Goal: Task Accomplishment & Management: Use online tool/utility

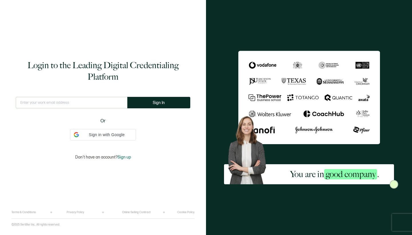
drag, startPoint x: 0, startPoint y: 0, endPoint x: 50, endPoint y: 100, distance: 112.1
click at [90, 104] on input "text" at bounding box center [72, 102] width 112 height 11
type input "[PERSON_NAME][EMAIL_ADDRESS][DOMAIN_NAME]"
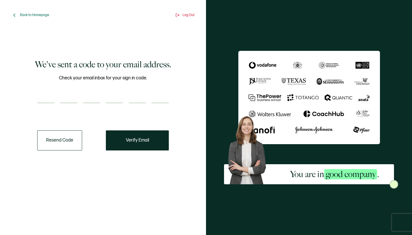
click at [52, 93] on input "number" at bounding box center [45, 97] width 17 height 11
type input "4"
type input "1"
type input "5"
type input "7"
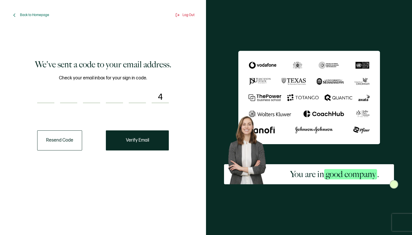
type input "3"
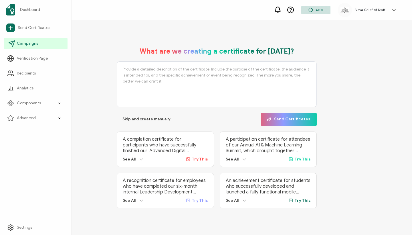
click at [14, 42] on icon at bounding box center [12, 44] width 6 height 6
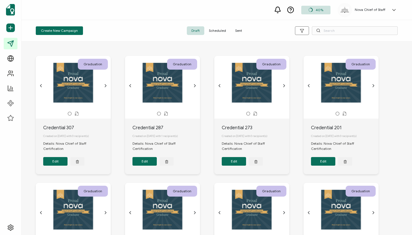
click at [235, 28] on span "Sent" at bounding box center [239, 30] width 16 height 9
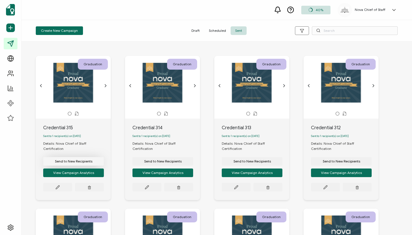
click at [73, 159] on span "Send to New Recipients" at bounding box center [73, 160] width 37 height 3
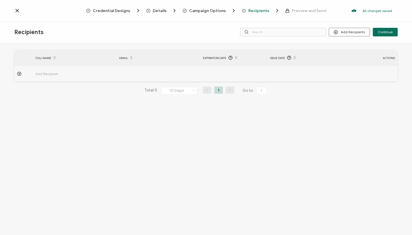
click at [47, 69] on td "Add Recipient" at bounding box center [75, 74] width 84 height 16
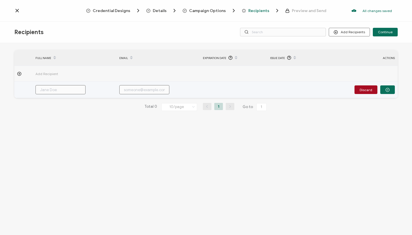
click at [58, 92] on input "text" at bounding box center [60, 89] width 50 height 9
paste input "[PERSON_NAME]"
type input "[PERSON_NAME]"
click at [59, 90] on input "[PERSON_NAME]" at bounding box center [60, 89] width 50 height 9
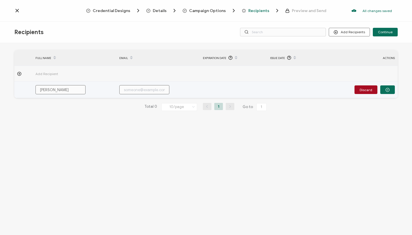
type input "[PERSON_NAME] KScoles"
type input "[PERSON_NAME]"
type input "LeahScoles"
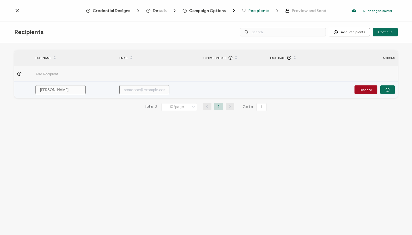
type input "LeahScoles"
type input "[PERSON_NAME]"
click at [88, 93] on div "[PERSON_NAME]" at bounding box center [68, 89] width 71 height 9
click at [76, 91] on input "[PERSON_NAME]" at bounding box center [60, 89] width 50 height 9
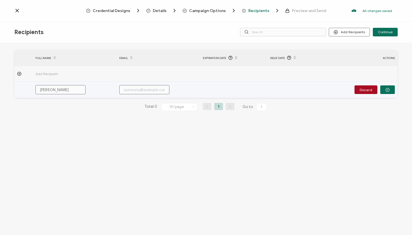
drag, startPoint x: 53, startPoint y: 95, endPoint x: 48, endPoint y: 88, distance: 9.2
click at [48, 88] on input "[PERSON_NAME]" at bounding box center [60, 89] width 50 height 9
type input "[PERSON_NAME]"
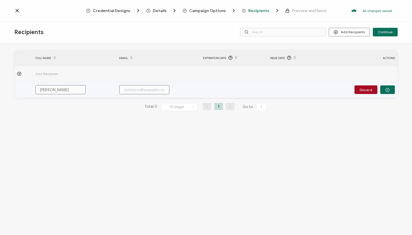
type input "[PERSON_NAME]"
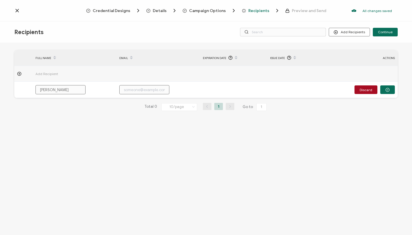
click at [106, 136] on div "FULL NAME EMAIL Expiration Date Issue Date ACTIONS Add Recipient [PERSON_NAME] …" at bounding box center [206, 139] width 412 height 193
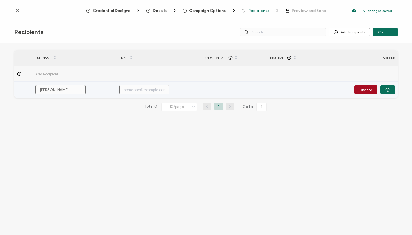
click at [144, 86] on input "text" at bounding box center [144, 89] width 50 height 9
paste input "[PERSON_NAME][EMAIL_ADDRESS][DOMAIN_NAME]"
type input "[PERSON_NAME][EMAIL_ADDRESS][DOMAIN_NAME]"
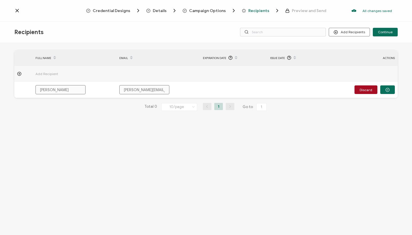
type input "[PERSON_NAME][EMAIL_ADDRESS][DOMAIN_NAME]"
click at [141, 148] on div "FULL NAME EMAIL Expiration Date Issue Date ACTIONS Add Recipient [PERSON_NAME] …" at bounding box center [206, 139] width 412 height 193
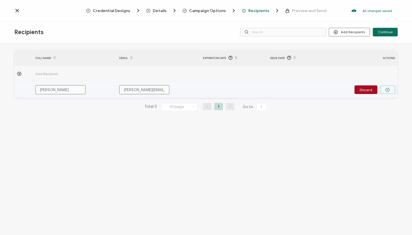
click at [389, 90] on icon "button" at bounding box center [387, 90] width 4 height 4
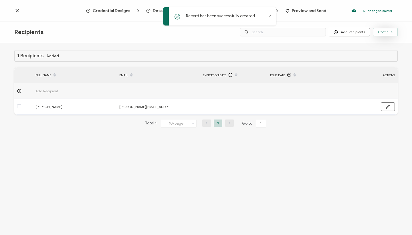
click at [386, 31] on span "Continue" at bounding box center [385, 31] width 15 height 3
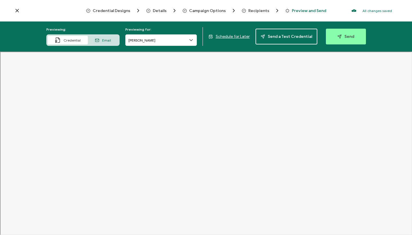
click at [352, 25] on div "Previewing: Credential Email Previewing for: [PERSON_NAME] Schedule for Later S…" at bounding box center [206, 36] width 412 height 30
click at [345, 37] on span "Send" at bounding box center [345, 36] width 17 height 4
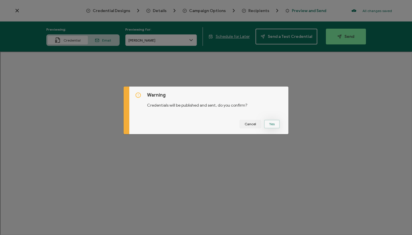
click at [273, 122] on button "Yes" at bounding box center [272, 124] width 16 height 9
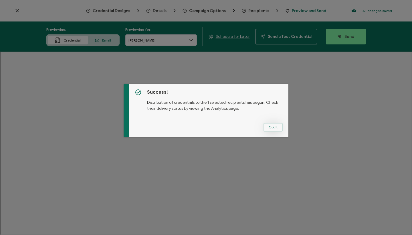
click at [274, 127] on button "Got It" at bounding box center [272, 127] width 19 height 9
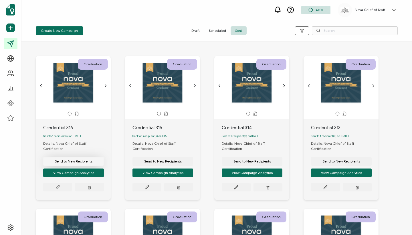
click at [86, 157] on button "Send to New Recipients" at bounding box center [73, 161] width 61 height 9
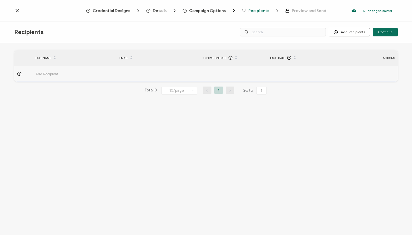
click at [46, 72] on span "Add Recipient" at bounding box center [62, 73] width 54 height 7
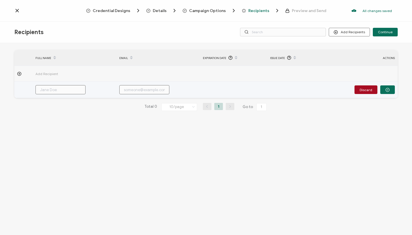
click at [58, 92] on input "text" at bounding box center [60, 89] width 50 height 9
paste input "[PERSON_NAME]"
type input "[PERSON_NAME]"
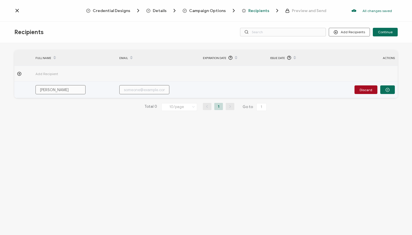
click at [154, 88] on input "text" at bounding box center [144, 89] width 50 height 9
paste input "[EMAIL_ADDRESS][DOMAIN_NAME]"
type input "[EMAIL_ADDRESS][DOMAIN_NAME]"
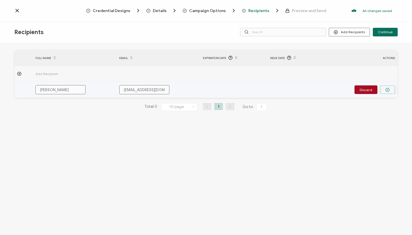
click at [390, 87] on button "button" at bounding box center [387, 89] width 15 height 9
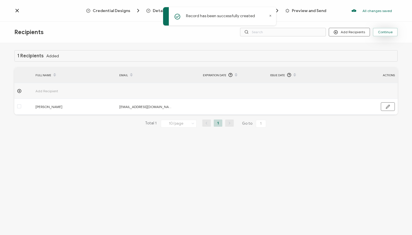
click at [388, 30] on span "Continue" at bounding box center [385, 31] width 15 height 3
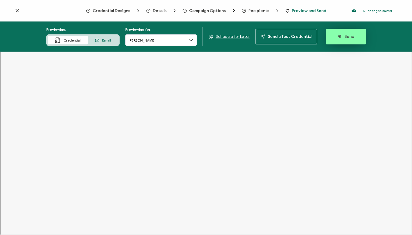
click at [349, 36] on span "Send" at bounding box center [345, 36] width 17 height 4
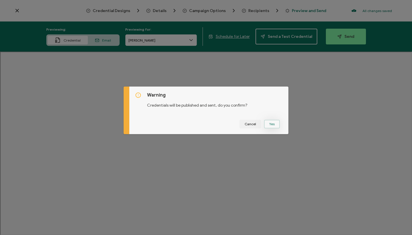
click at [270, 123] on button "Yes" at bounding box center [272, 124] width 16 height 9
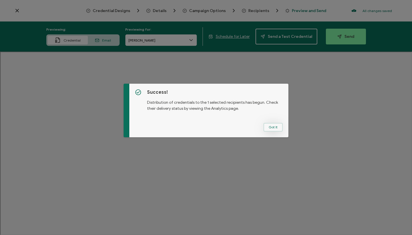
click at [277, 126] on button "Got It" at bounding box center [272, 127] width 19 height 9
